Goal: Task Accomplishment & Management: Complete application form

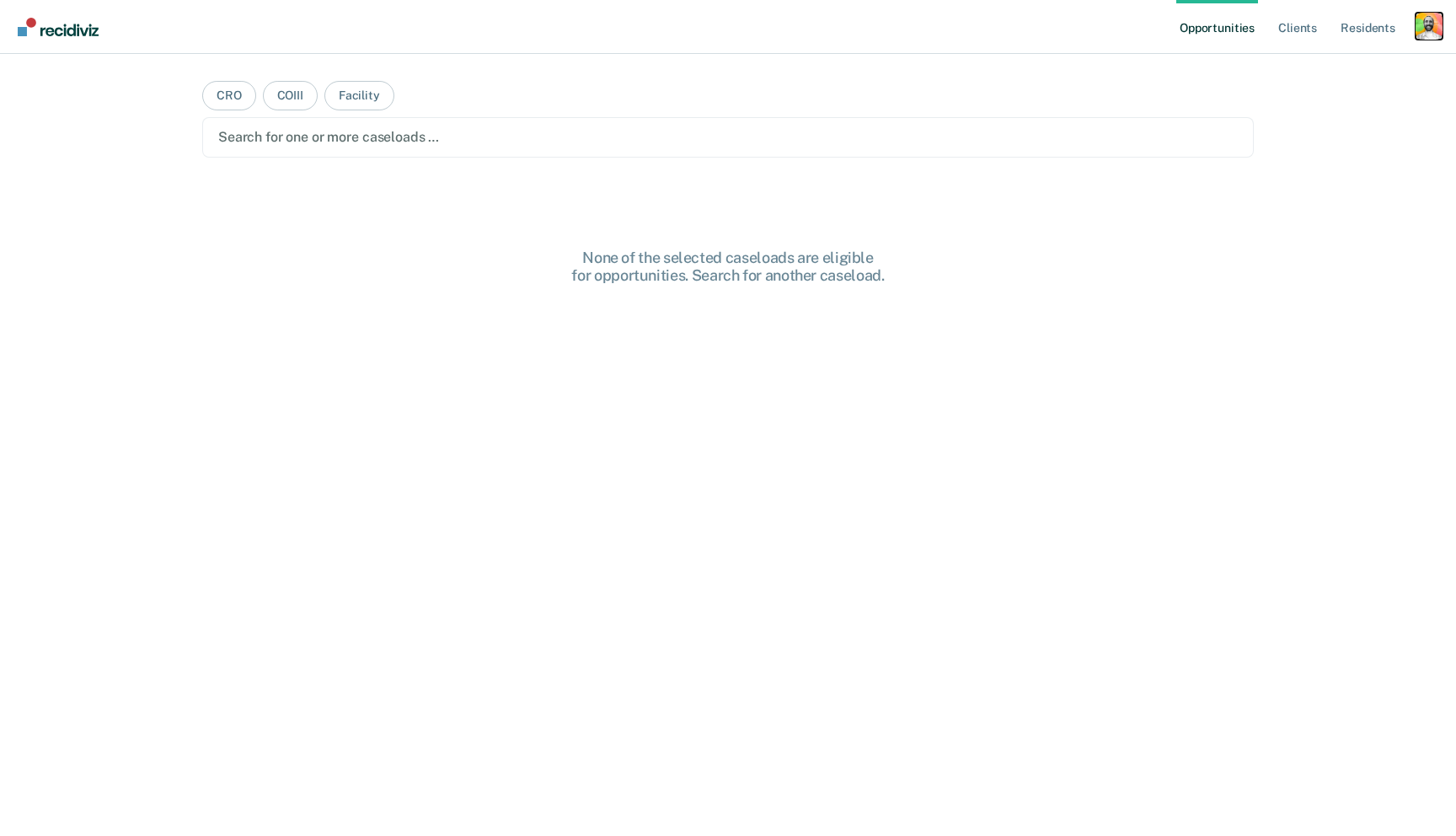
click at [1425, 33] on div "Profile dropdown button" at bounding box center [1430, 26] width 27 height 27
click at [965, 229] on main "CRO COIII Facility Search for one or more caseloads … None of the selected case…" at bounding box center [728, 425] width 1092 height 742
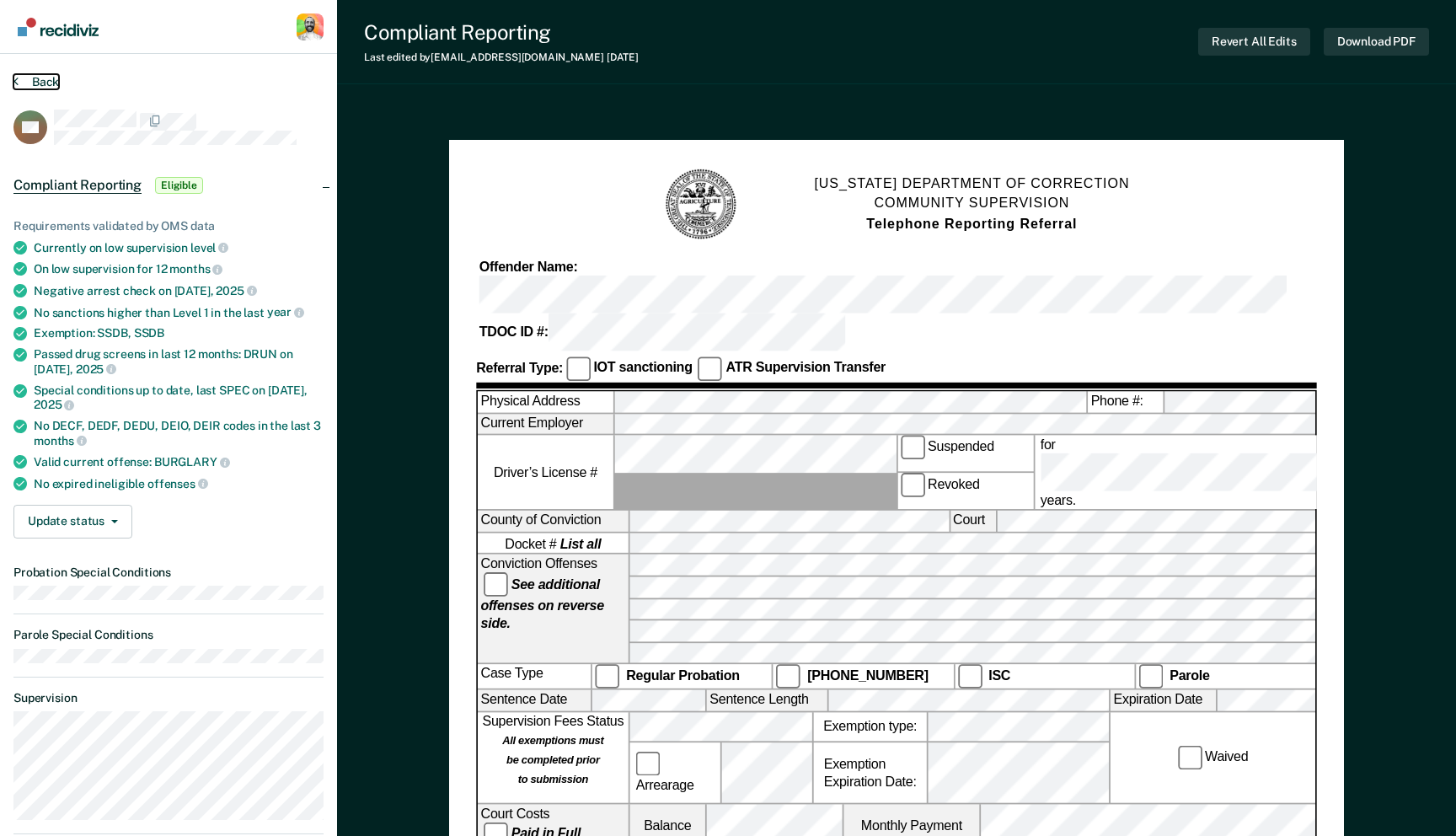
click at [41, 82] on button "Back" at bounding box center [36, 81] width 46 height 15
click at [52, 85] on button "Back" at bounding box center [36, 81] width 46 height 15
click at [50, 79] on button "Back" at bounding box center [36, 81] width 46 height 15
click at [49, 80] on button "Back" at bounding box center [36, 81] width 46 height 15
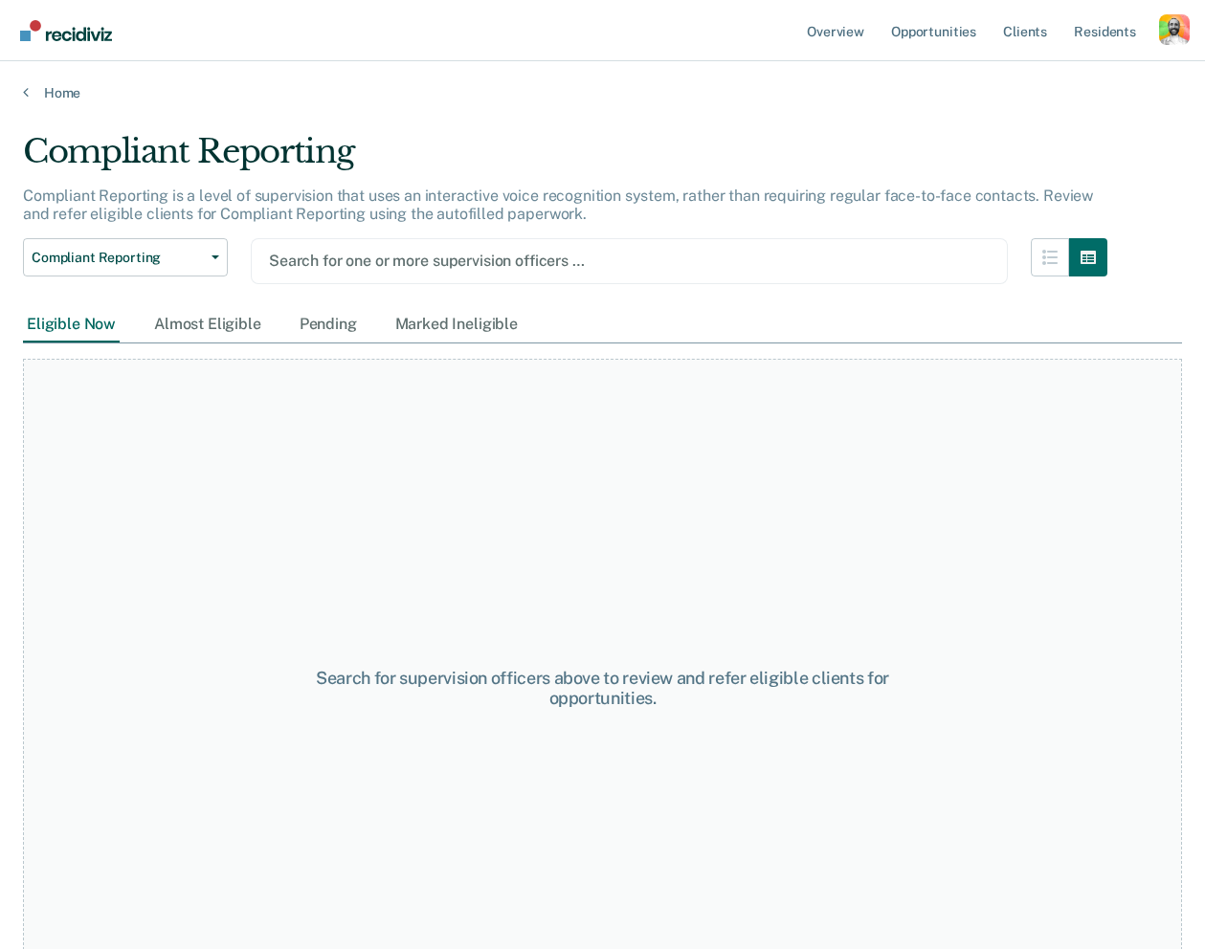
click at [64, 328] on div "Eligible Now" at bounding box center [71, 324] width 97 height 35
click at [47, 86] on link "Home" at bounding box center [602, 92] width 1159 height 17
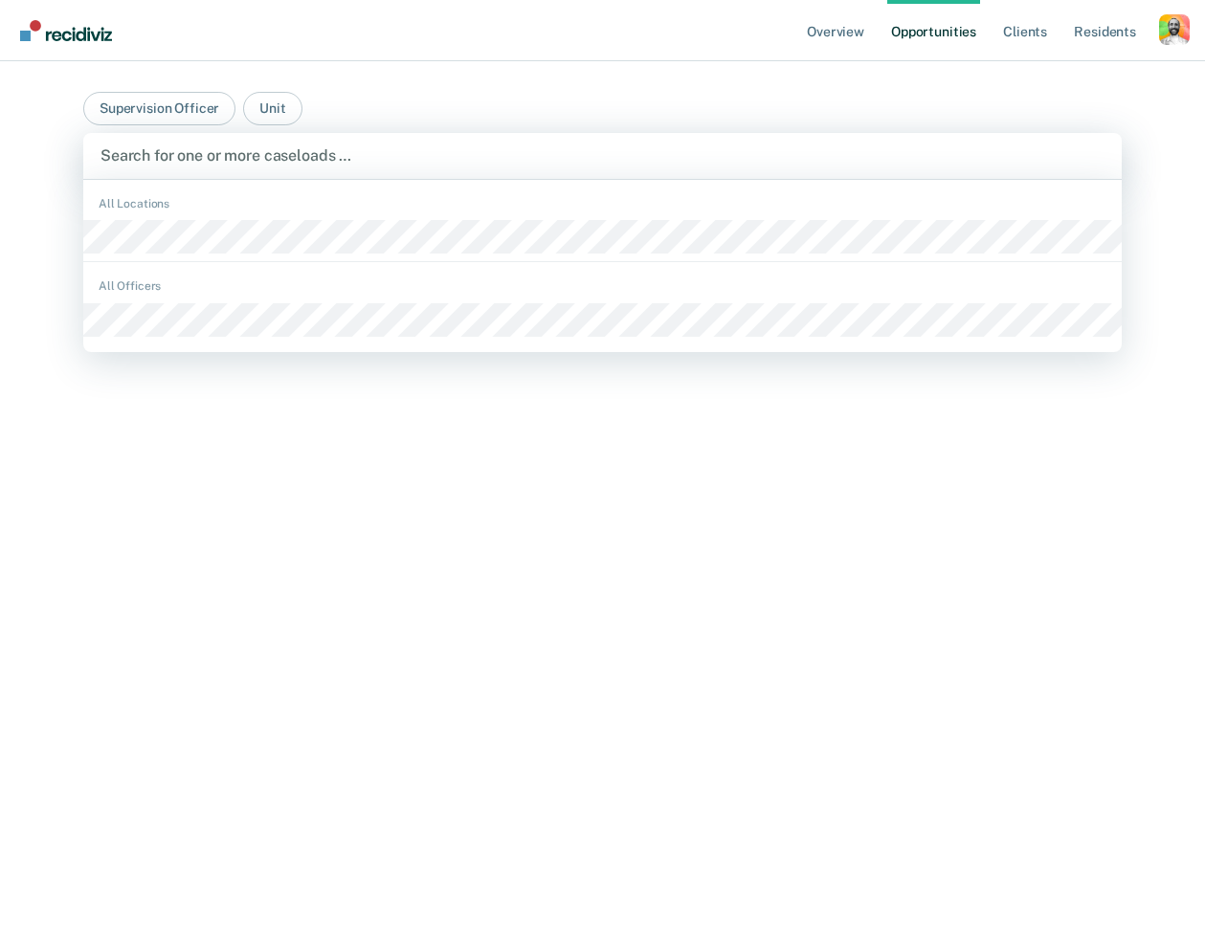
click at [202, 152] on div at bounding box center [602, 155] width 1004 height 22
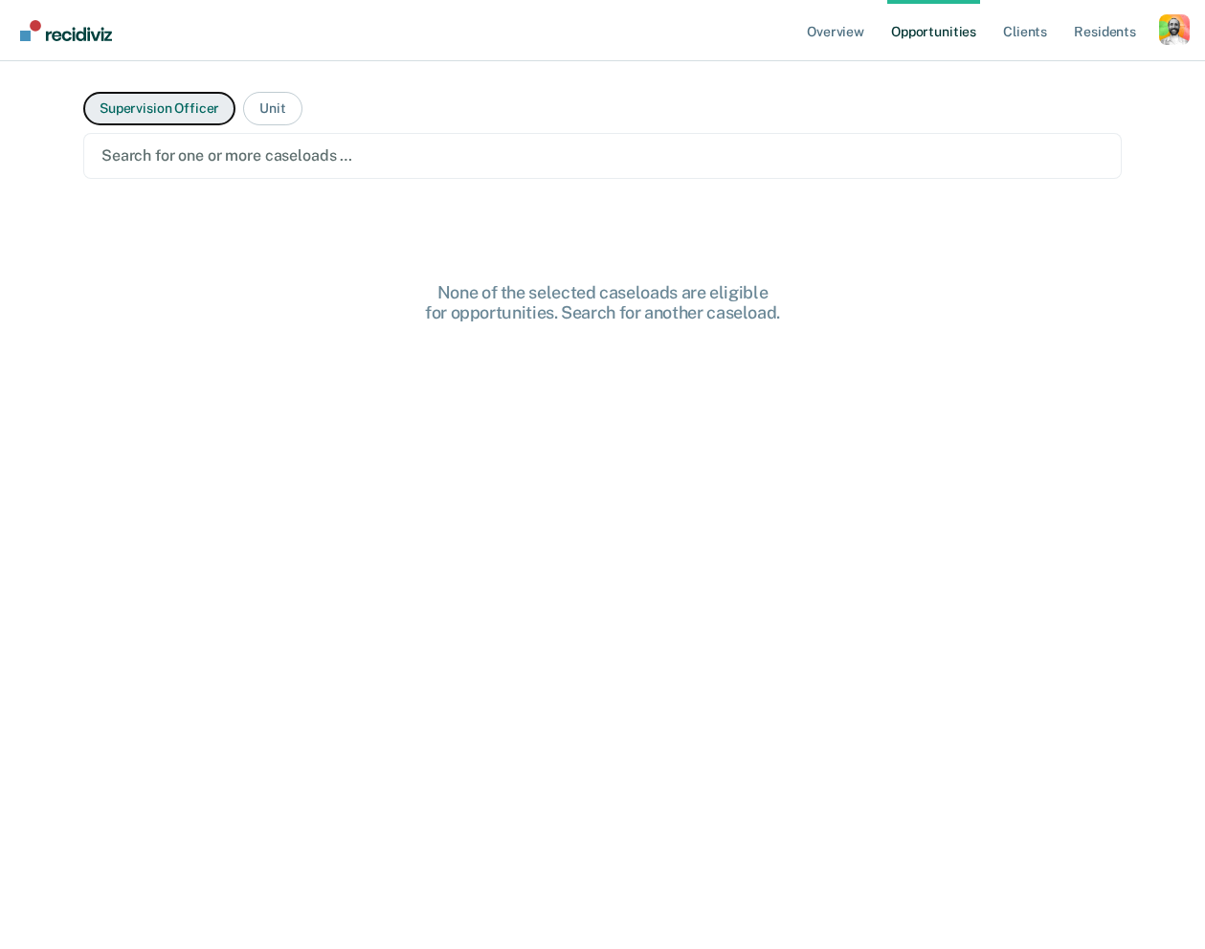
click at [179, 112] on button "Supervision Officer" at bounding box center [159, 108] width 152 height 33
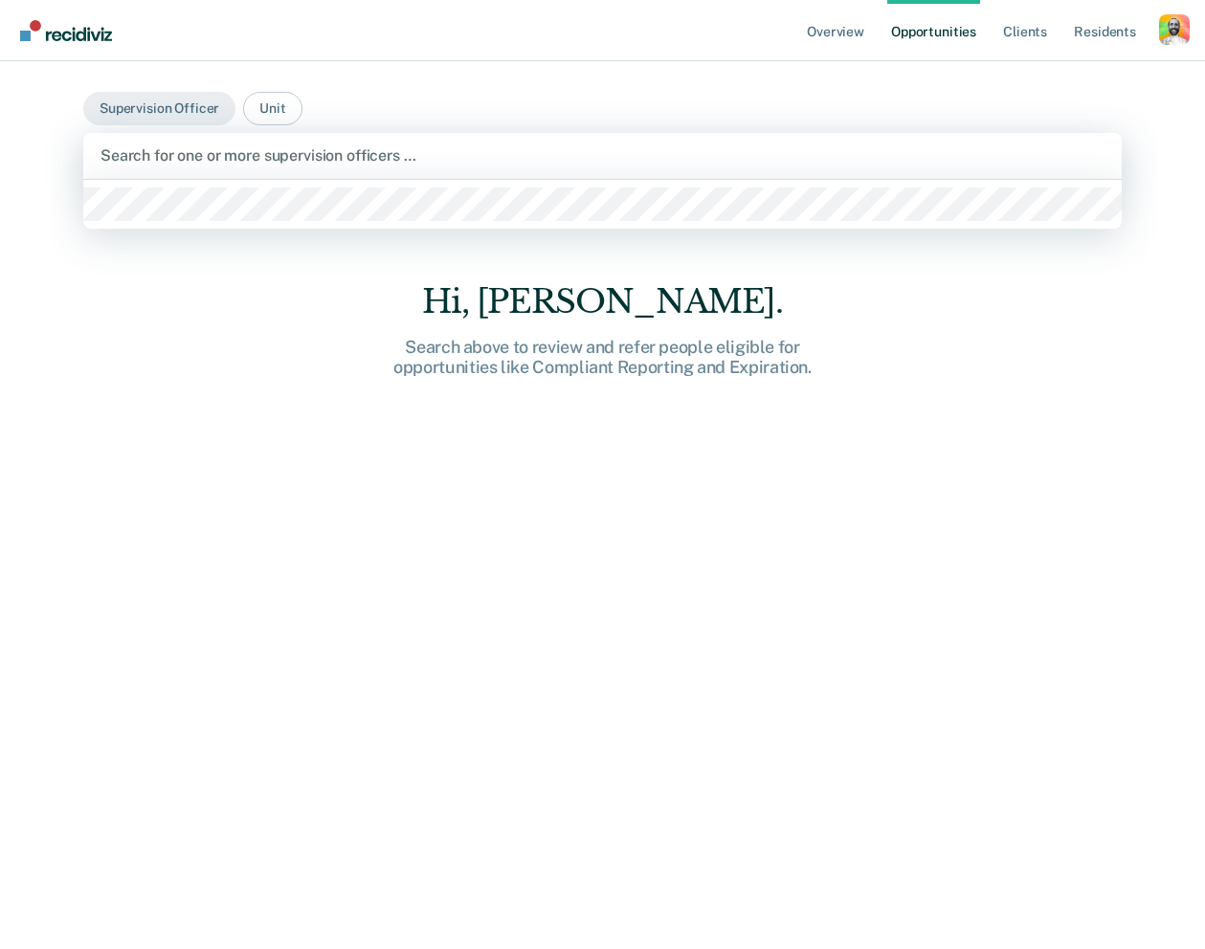
click at [179, 143] on div "Search for one or more supervision officers …" at bounding box center [603, 156] width 1008 height 26
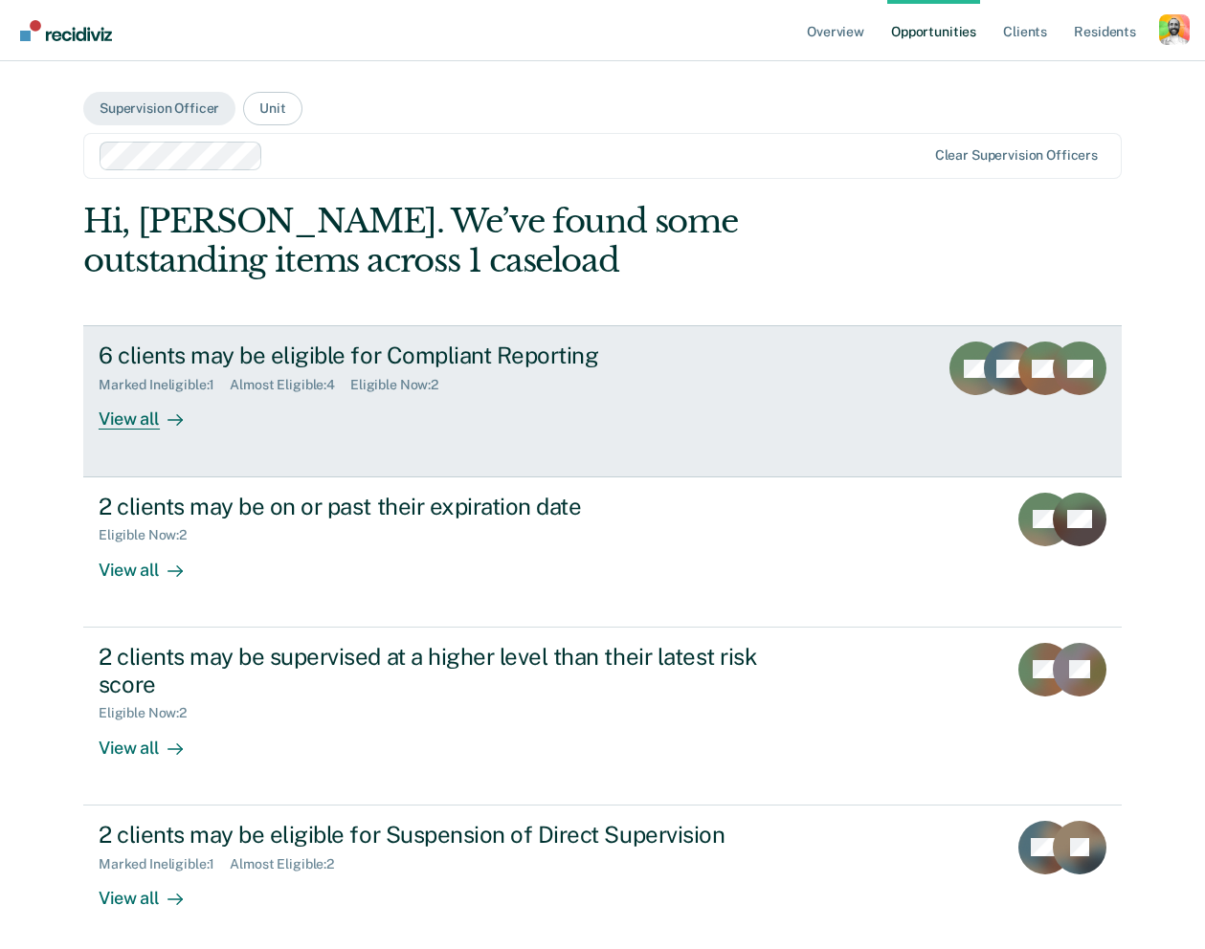
click at [426, 382] on div "Eligible Now : 2" at bounding box center [401, 385] width 103 height 16
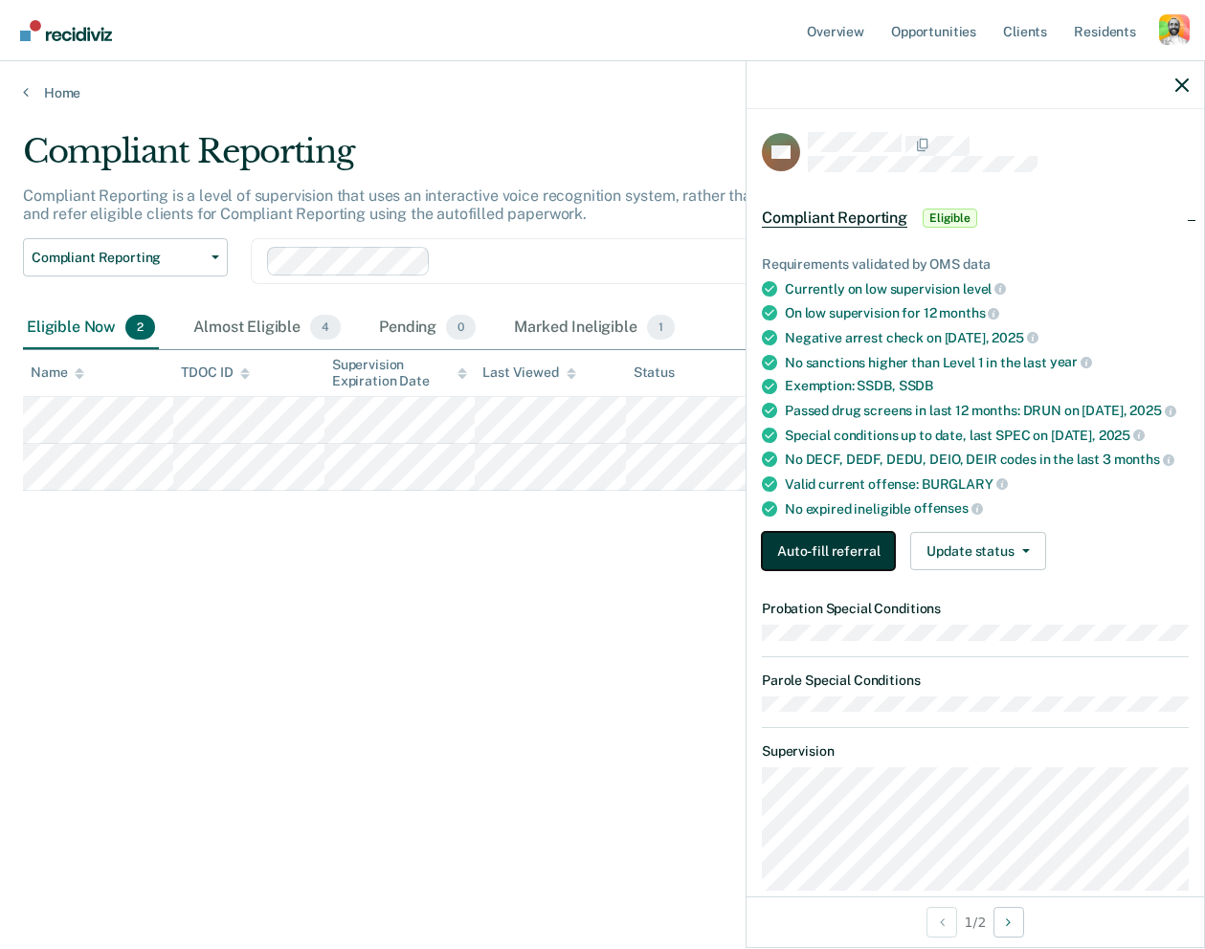
click at [832, 550] on button "Auto-fill referral" at bounding box center [828, 551] width 133 height 38
